Goal: Information Seeking & Learning: Learn about a topic

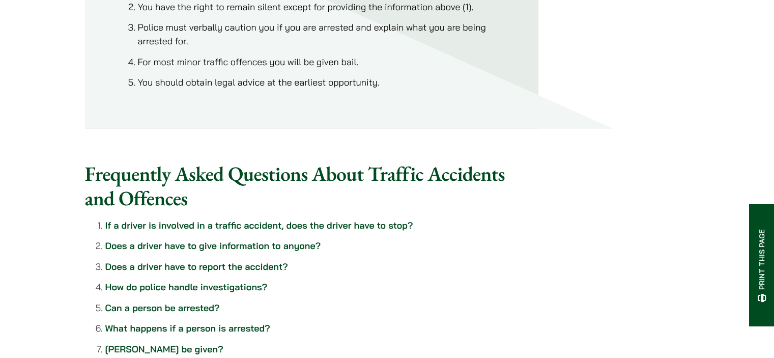
scroll to position [814, 0]
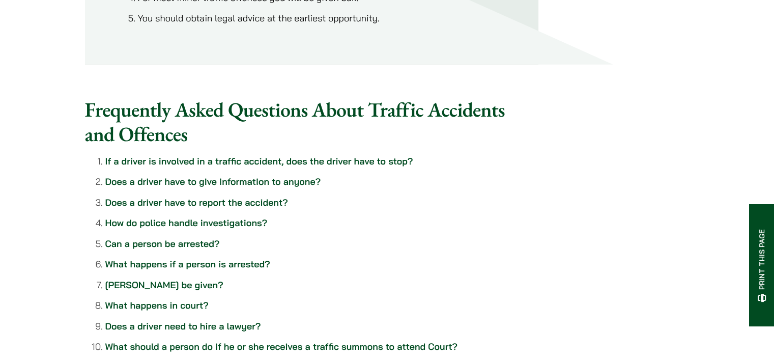
click at [223, 187] on link "Does a driver have to give information to anyone?" at bounding box center [213, 182] width 216 height 12
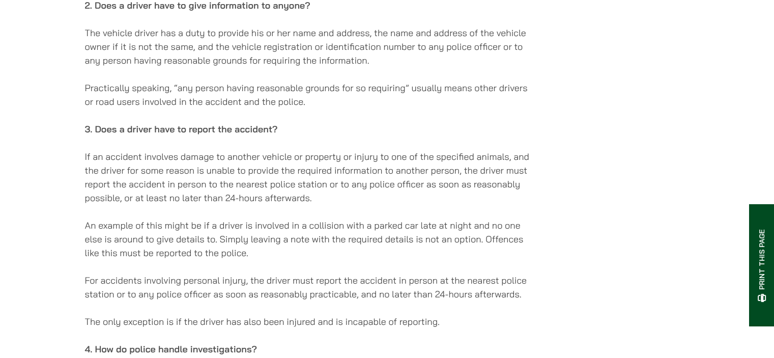
scroll to position [1386, 0]
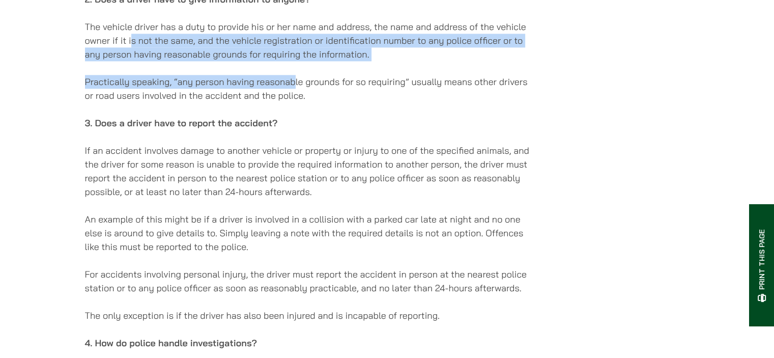
drag, startPoint x: 130, startPoint y: 48, endPoint x: 295, endPoint y: 77, distance: 166.9
click at [294, 84] on p "Practically speaking, “any person having reasonable grounds for so requiring” u…" at bounding box center [311, 88] width 453 height 27
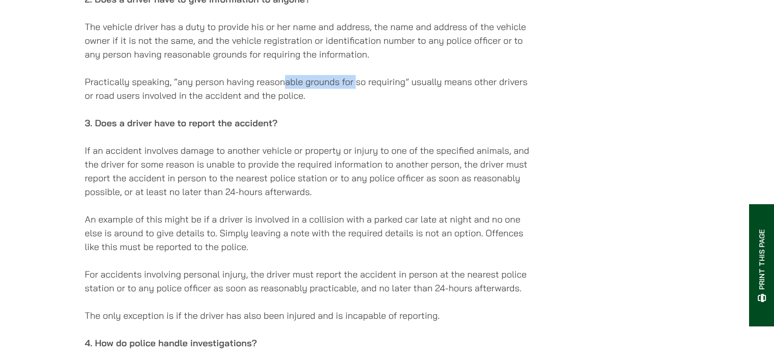
drag, startPoint x: 283, startPoint y: 76, endPoint x: 356, endPoint y: 78, distance: 72.3
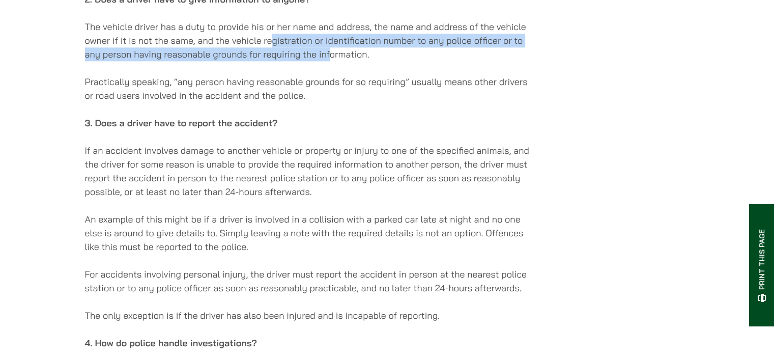
drag, startPoint x: 272, startPoint y: 46, endPoint x: 328, endPoint y: 57, distance: 57.0
click at [328, 57] on p "The vehicle driver has a duty to provide his or her name and address, the name …" at bounding box center [311, 40] width 453 height 41
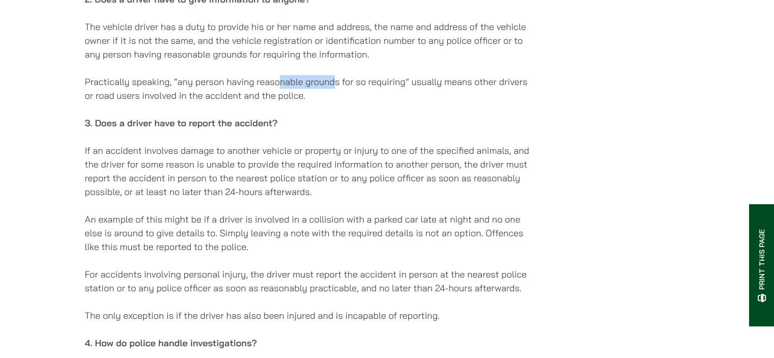
drag, startPoint x: 280, startPoint y: 86, endPoint x: 332, endPoint y: 87, distance: 51.4
click at [332, 87] on p "Practically speaking, “any person having reasonable grounds for so requiring” u…" at bounding box center [311, 88] width 453 height 27
drag, startPoint x: 226, startPoint y: 49, endPoint x: 280, endPoint y: 47, distance: 54.0
click at [281, 46] on p "The vehicle driver has a duty to provide his or her name and address, the name …" at bounding box center [311, 40] width 453 height 41
drag, startPoint x: 200, startPoint y: 79, endPoint x: 265, endPoint y: 81, distance: 64.6
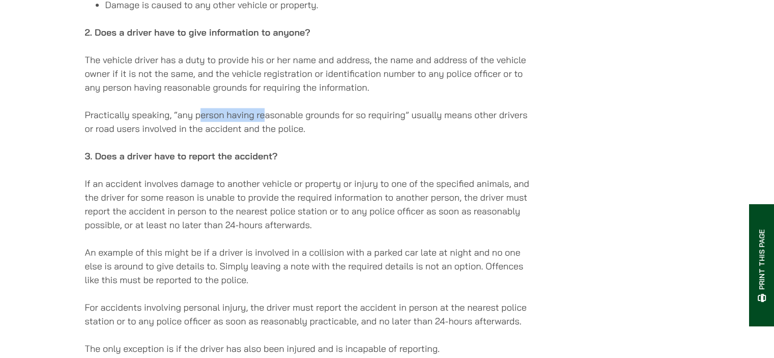
scroll to position [1335, 0]
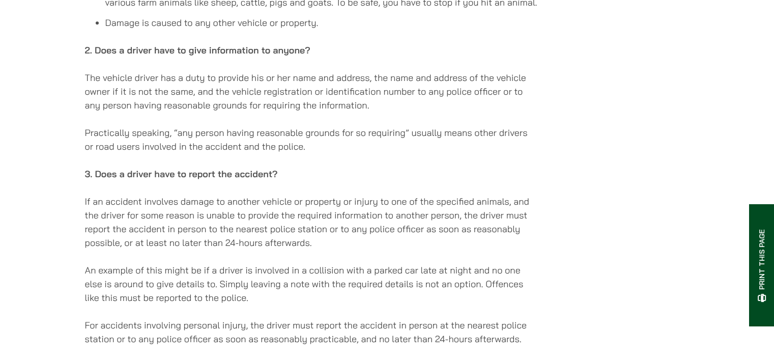
click at [292, 145] on p "Practically speaking, “any person having reasonable grounds for so requiring” u…" at bounding box center [311, 139] width 453 height 27
drag, startPoint x: 263, startPoint y: 152, endPoint x: 299, endPoint y: 145, distance: 37.3
click at [287, 147] on p "Practically speaking, “any person having reasonable grounds for so requiring” u…" at bounding box center [311, 139] width 453 height 27
click at [299, 145] on p "Practically speaking, “any person having reasonable grounds for so requiring” u…" at bounding box center [311, 139] width 453 height 27
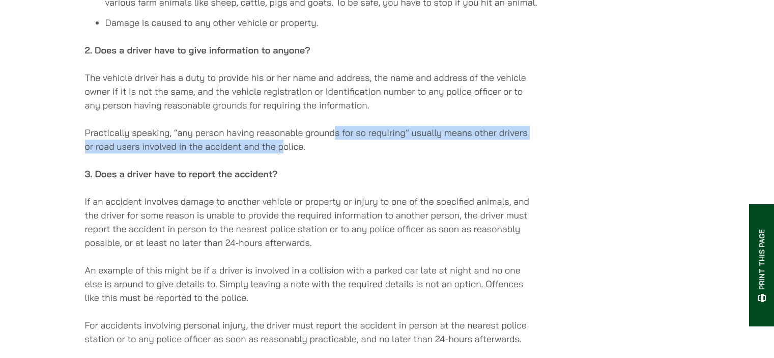
drag, startPoint x: 283, startPoint y: 148, endPoint x: 397, endPoint y: 146, distance: 114.0
click at [392, 146] on p "Practically speaking, “any person having reasonable grounds for so requiring” u…" at bounding box center [311, 139] width 453 height 27
click at [395, 142] on p "Practically speaking, “any person having reasonable grounds for so requiring” u…" at bounding box center [311, 139] width 453 height 27
drag, startPoint x: 306, startPoint y: 145, endPoint x: 341, endPoint y: 145, distance: 35.1
click at [341, 145] on p "Practically speaking, “any person having reasonable grounds for so requiring” u…" at bounding box center [311, 139] width 453 height 27
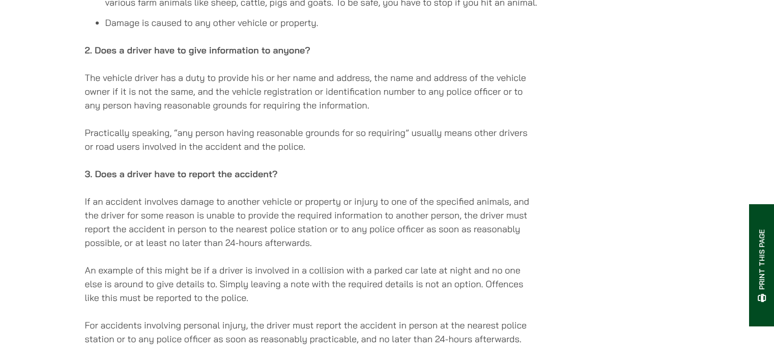
click at [339, 144] on p "Practically speaking, “any person having reasonable grounds for so requiring” u…" at bounding box center [311, 139] width 453 height 27
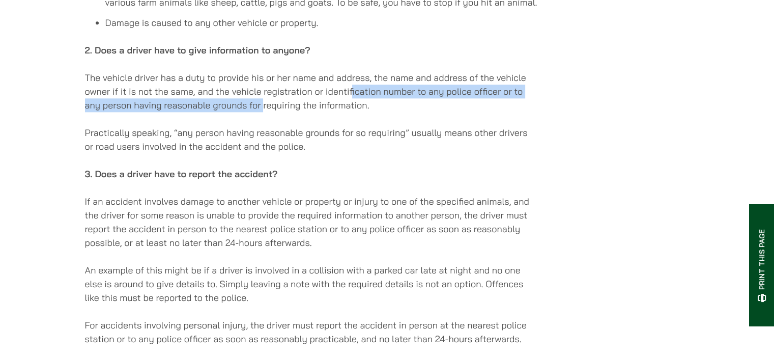
drag, startPoint x: 264, startPoint y: 113, endPoint x: 352, endPoint y: 105, distance: 89.0
click at [352, 105] on p "The vehicle driver has a duty to provide his or her name and address, the name …" at bounding box center [311, 91] width 453 height 41
click at [352, 104] on p "The vehicle driver has a duty to provide his or her name and address, the name …" at bounding box center [311, 91] width 453 height 41
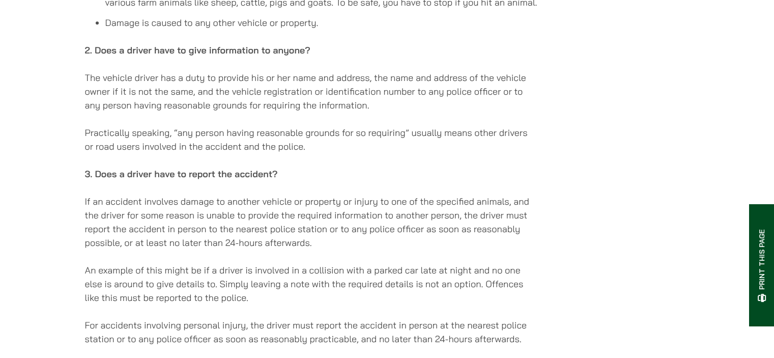
click at [232, 101] on p "The vehicle driver has a duty to provide his or her name and address, the name …" at bounding box center [311, 91] width 453 height 41
click at [173, 99] on p "The vehicle driver has a duty to provide his or her name and address, the name …" at bounding box center [311, 91] width 453 height 41
drag, startPoint x: 122, startPoint y: 156, endPoint x: 250, endPoint y: 153, distance: 128.3
click at [250, 153] on p "Practically speaking, “any person having reasonable grounds for so requiring” u…" at bounding box center [311, 139] width 453 height 27
click at [250, 151] on p "Practically speaking, “any person having reasonable grounds for so requiring” u…" at bounding box center [311, 139] width 453 height 27
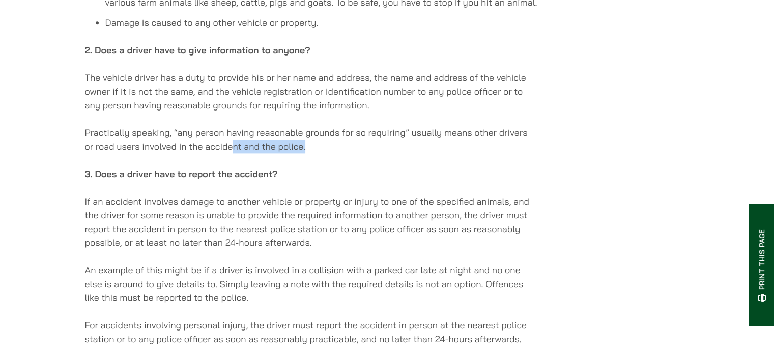
drag, startPoint x: 233, startPoint y: 152, endPoint x: 315, endPoint y: 148, distance: 82.5
click at [315, 149] on p "Practically speaking, “any person having reasonable grounds for so requiring” u…" at bounding box center [311, 139] width 453 height 27
click at [314, 148] on p "Practically speaking, “any person having reasonable grounds for so requiring” u…" at bounding box center [311, 139] width 453 height 27
drag, startPoint x: 214, startPoint y: 134, endPoint x: 336, endPoint y: 128, distance: 122.3
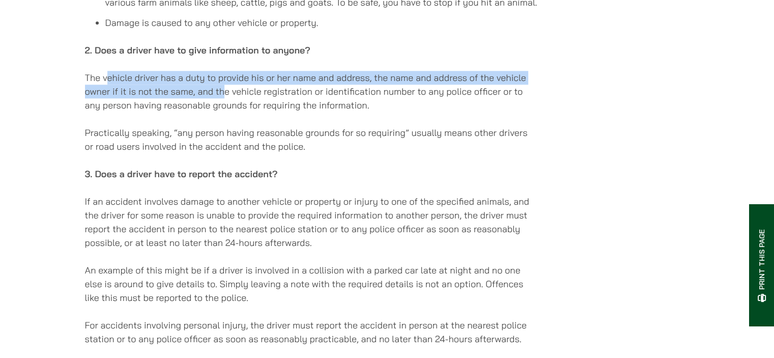
drag, startPoint x: 203, startPoint y: 97, endPoint x: 224, endPoint y: 97, distance: 21.4
click at [224, 97] on p "The vehicle driver has a duty to provide his or her name and address, the name …" at bounding box center [311, 91] width 453 height 41
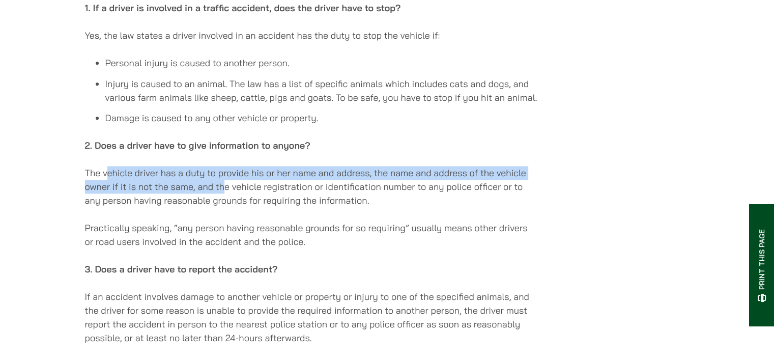
scroll to position [1233, 0]
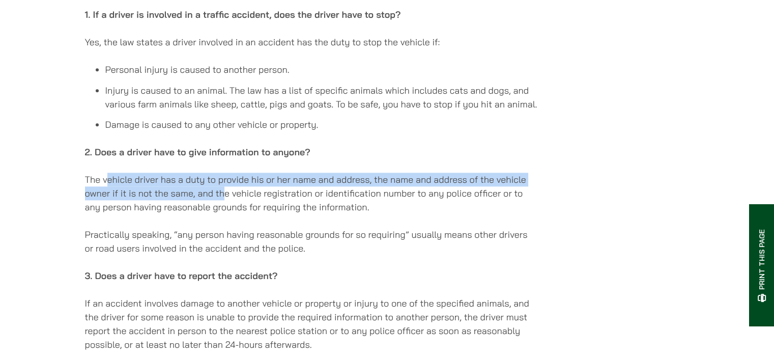
drag, startPoint x: 241, startPoint y: 193, endPoint x: 361, endPoint y: 191, distance: 120.1
click at [240, 193] on p "The vehicle driver has a duty to provide his or her name and address, the name …" at bounding box center [311, 192] width 453 height 41
click at [375, 189] on p "The vehicle driver has a duty to provide his or her name and address, the name …" at bounding box center [311, 192] width 453 height 41
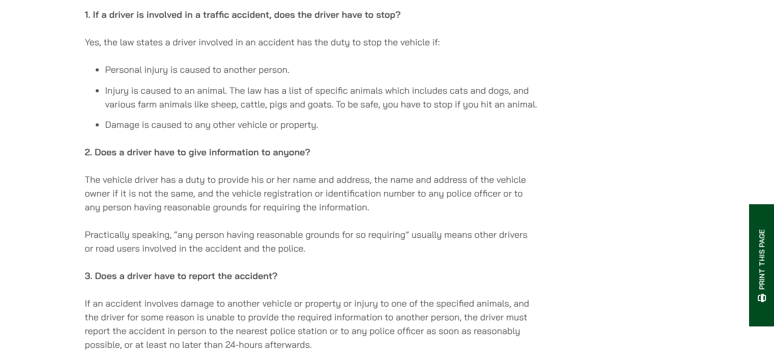
click at [314, 199] on p "The vehicle driver has a duty to provide his or her name and address, the name …" at bounding box center [311, 192] width 453 height 41
click at [442, 191] on p "The vehicle driver has a duty to provide his or her name and address, the name …" at bounding box center [311, 192] width 453 height 41
drag, startPoint x: 116, startPoint y: 198, endPoint x: 199, endPoint y: 200, distance: 83.5
click at [199, 200] on p "The vehicle driver has a duty to provide his or her name and address, the name …" at bounding box center [311, 192] width 453 height 41
click at [239, 209] on p "The vehicle driver has a duty to provide his or her name and address, the name …" at bounding box center [311, 192] width 453 height 41
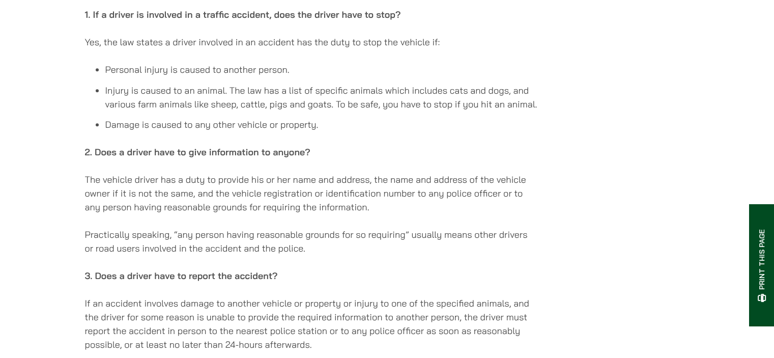
scroll to position [1386, 0]
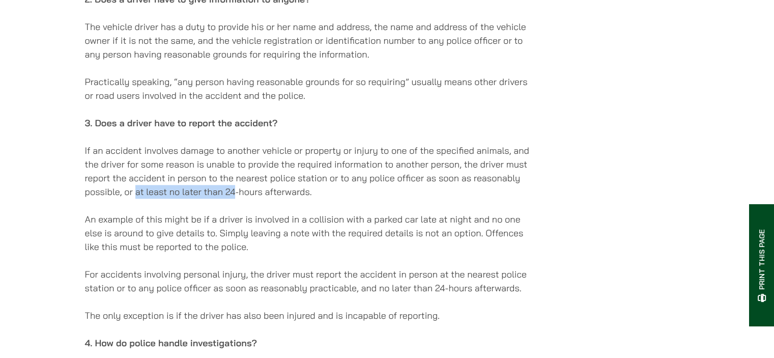
drag, startPoint x: 134, startPoint y: 194, endPoint x: 235, endPoint y: 206, distance: 100.9
click at [235, 198] on p "If an accident involves damage to another vehicle or property or injury to one …" at bounding box center [311, 170] width 453 height 55
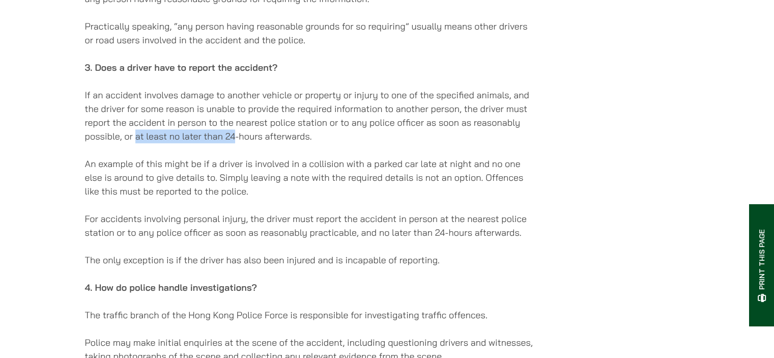
scroll to position [1539, 0]
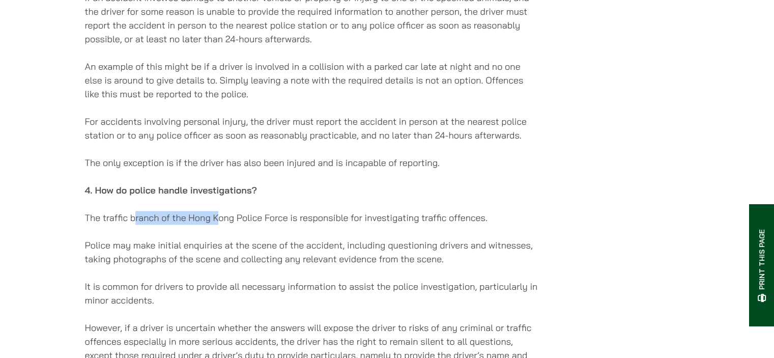
drag, startPoint x: 133, startPoint y: 215, endPoint x: 218, endPoint y: 226, distance: 85.8
click at [218, 226] on div "[DATE] If you drive any kind of vehicle in [GEOGRAPHIC_DATA], your odds of bein…" at bounding box center [311, 235] width 453 height 3175
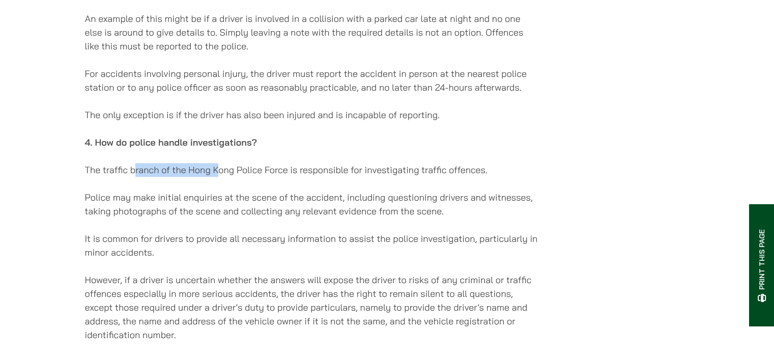
scroll to position [1640, 0]
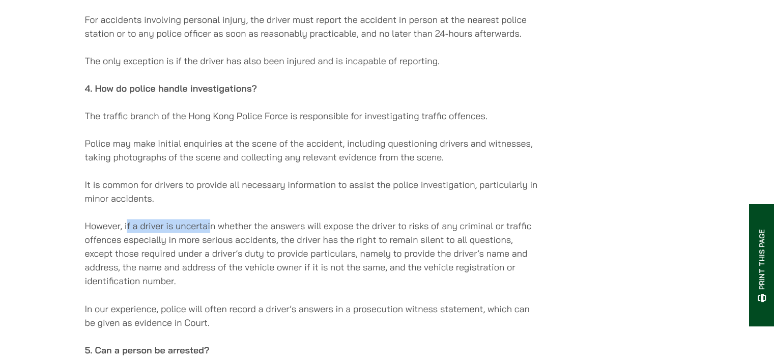
drag, startPoint x: 127, startPoint y: 222, endPoint x: 211, endPoint y: 236, distance: 84.6
click at [212, 234] on div "[DATE] If you drive any kind of vehicle in [GEOGRAPHIC_DATA], your odds of bein…" at bounding box center [311, 133] width 453 height 3175
click at [190, 257] on p "However, if a driver is uncertain whether the answers will expose the driver to…" at bounding box center [311, 253] width 453 height 69
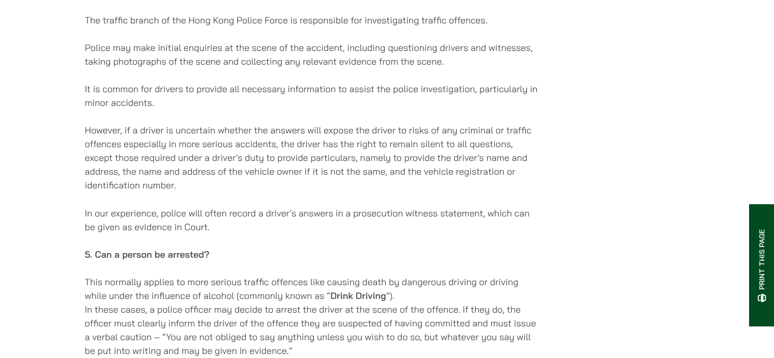
scroll to position [1742, 0]
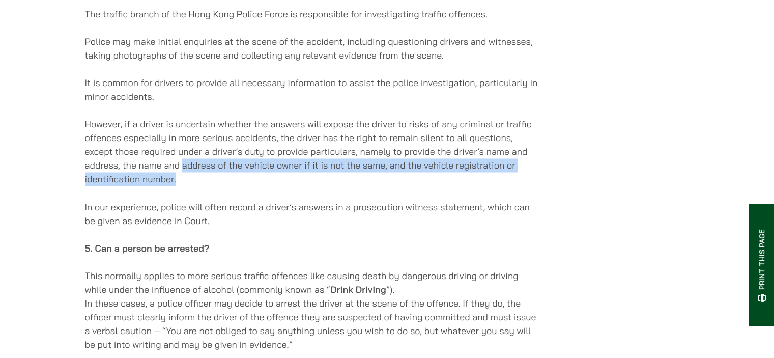
drag, startPoint x: 176, startPoint y: 180, endPoint x: 185, endPoint y: 166, distance: 16.5
click at [182, 177] on p "However, if a driver is uncertain whether the answers will expose the driver to…" at bounding box center [311, 151] width 453 height 69
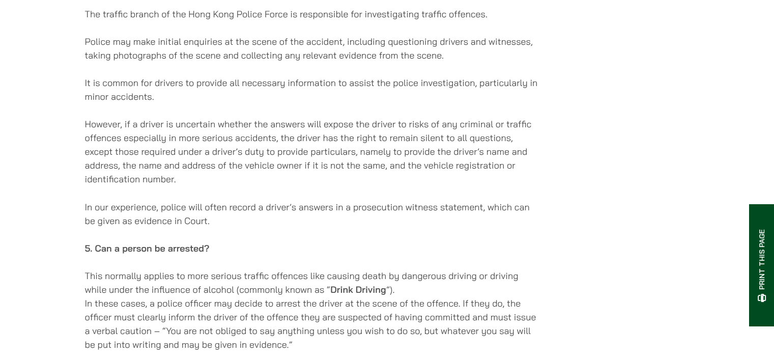
drag, startPoint x: 216, startPoint y: 143, endPoint x: 261, endPoint y: 139, distance: 44.9
click at [223, 141] on p "However, if a driver is uncertain whether the answers will expose the driver to…" at bounding box center [311, 151] width 453 height 69
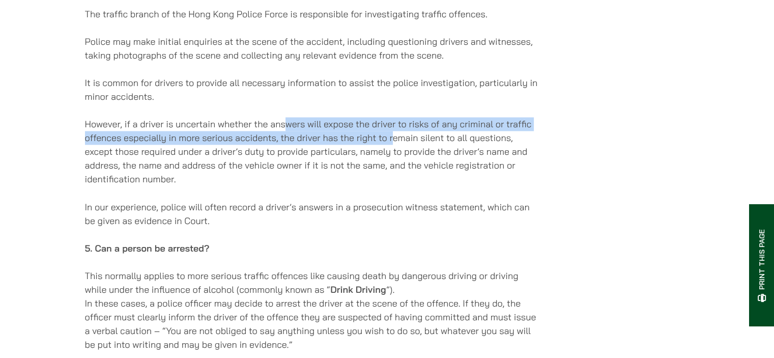
drag, startPoint x: 325, startPoint y: 140, endPoint x: 393, endPoint y: 141, distance: 67.7
click at [393, 141] on p "However, if a driver is uncertain whether the answers will expose the driver to…" at bounding box center [311, 151] width 453 height 69
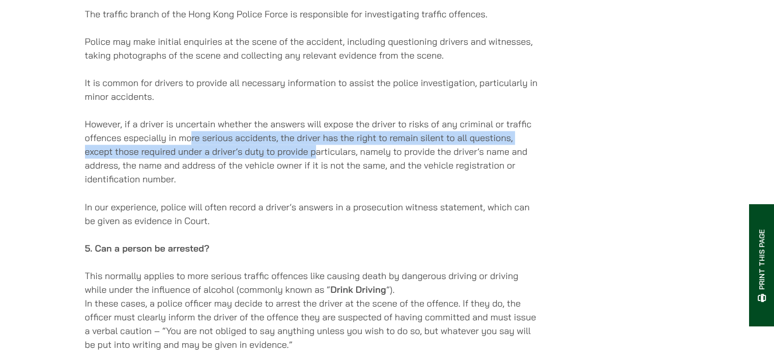
drag, startPoint x: 313, startPoint y: 159, endPoint x: 193, endPoint y: 146, distance: 121.3
click at [193, 146] on p "However, if a driver is uncertain whether the answers will expose the driver to…" at bounding box center [311, 151] width 453 height 69
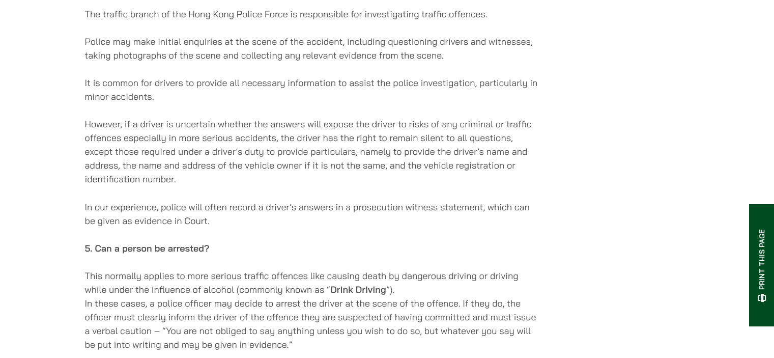
click at [183, 152] on p "However, if a driver is uncertain whether the answers will expose the driver to…" at bounding box center [311, 151] width 453 height 69
drag, startPoint x: 305, startPoint y: 144, endPoint x: 387, endPoint y: 152, distance: 82.8
click at [387, 152] on p "However, if a driver is uncertain whether the answers will expose the driver to…" at bounding box center [311, 151] width 453 height 69
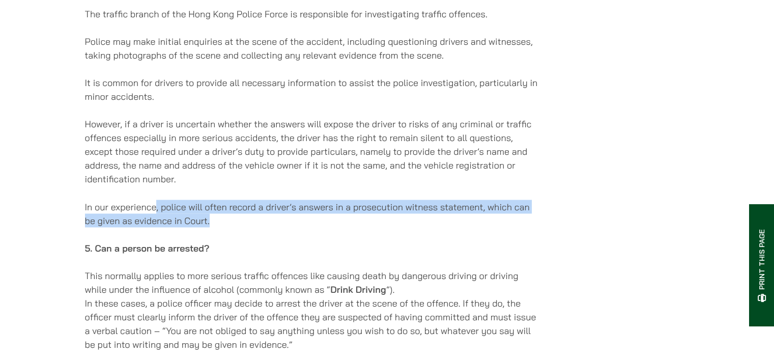
drag, startPoint x: 206, startPoint y: 224, endPoint x: 211, endPoint y: 225, distance: 5.7
click at [211, 225] on p "In our experience, police will often record a driver’s answers in a prosecution…" at bounding box center [311, 212] width 453 height 27
click at [212, 225] on p "In our experience, police will often record a driver’s answers in a prosecution…" at bounding box center [311, 212] width 453 height 27
click at [188, 222] on p "In our experience, police will often record a driver’s answers in a prosecution…" at bounding box center [311, 212] width 453 height 27
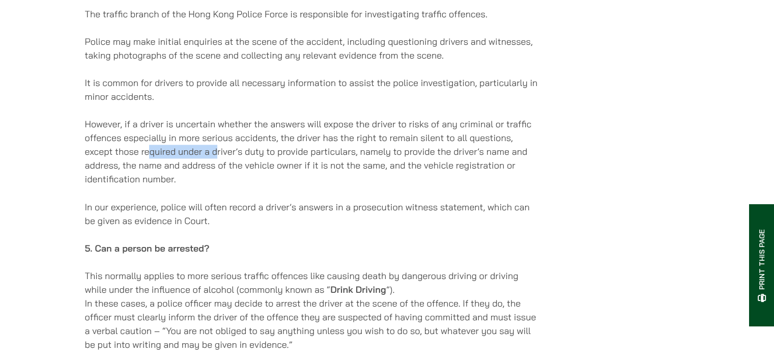
drag, startPoint x: 148, startPoint y: 165, endPoint x: 215, endPoint y: 166, distance: 66.7
click at [215, 166] on p "However, if a driver is uncertain whether the answers will expose the driver to…" at bounding box center [311, 151] width 453 height 69
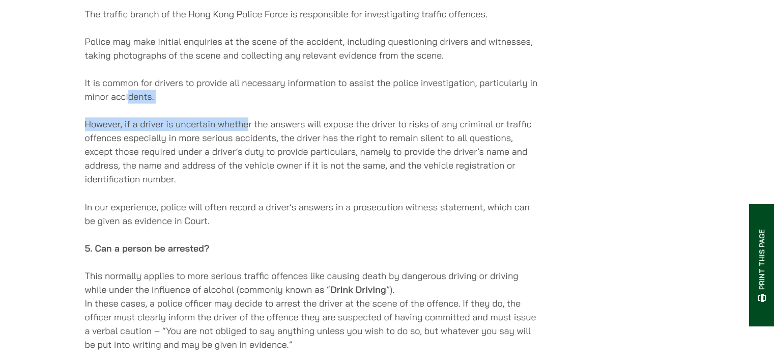
drag, startPoint x: 129, startPoint y: 99, endPoint x: 249, endPoint y: 118, distance: 121.5
click at [249, 118] on div "[DATE] If you drive any kind of vehicle in [GEOGRAPHIC_DATA], your odds of bein…" at bounding box center [311, 31] width 453 height 3175
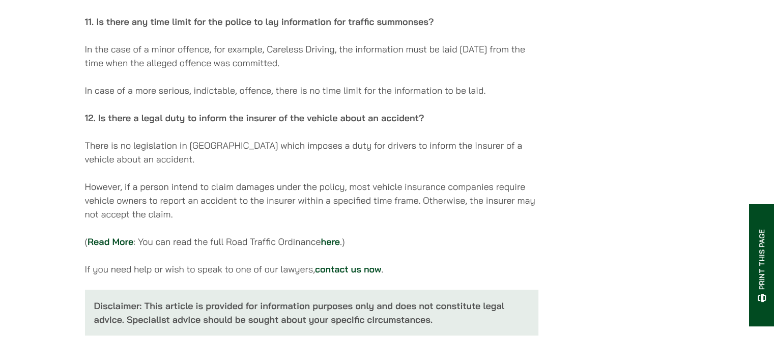
scroll to position [3065, 0]
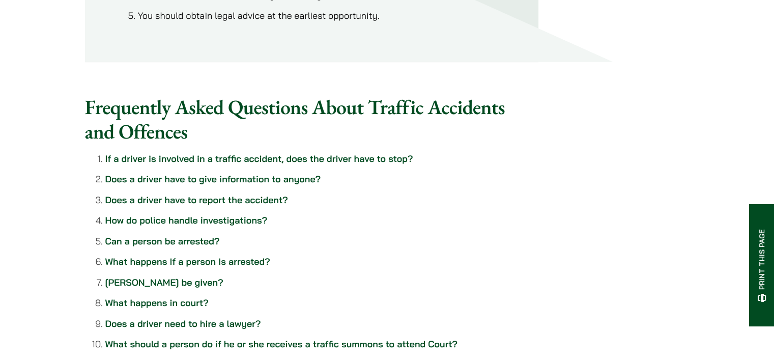
scroll to position [814, 0]
